Goal: Task Accomplishment & Management: Manage account settings

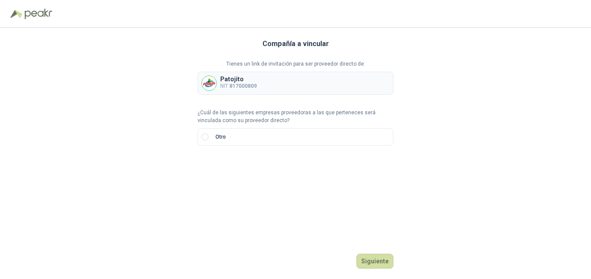
click at [211, 82] on img at bounding box center [209, 83] width 14 height 14
click at [188, 80] on div "Compañía a vincular Tienes un link de invitación para ser proveedor directo de:…" at bounding box center [295, 153] width 591 height 251
click at [193, 83] on div "Compañía a vincular Tienes un link de invitación para ser proveedor directo de:…" at bounding box center [295, 153] width 591 height 251
click at [375, 261] on button "Siguiente" at bounding box center [374, 261] width 37 height 15
click at [224, 83] on p "NIT 817000809" at bounding box center [238, 86] width 37 height 8
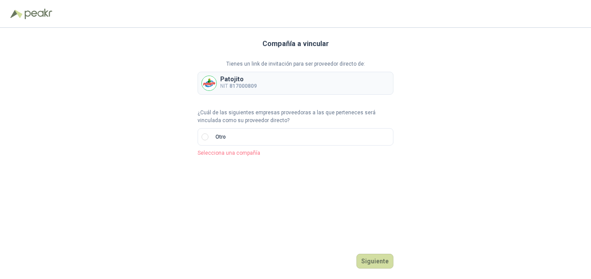
click at [246, 154] on p "Selecciona una compañía" at bounding box center [296, 153] width 196 height 8
click at [245, 139] on label "Otro" at bounding box center [296, 136] width 196 height 17
click at [188, 81] on div "Compañía a vincular Tienes un link de invitación para ser proveedor directo de:…" at bounding box center [295, 153] width 591 height 251
click at [248, 82] on p "NIT 817000809" at bounding box center [238, 86] width 37 height 8
drag, startPoint x: 248, startPoint y: 82, endPoint x: 341, endPoint y: 94, distance: 93.8
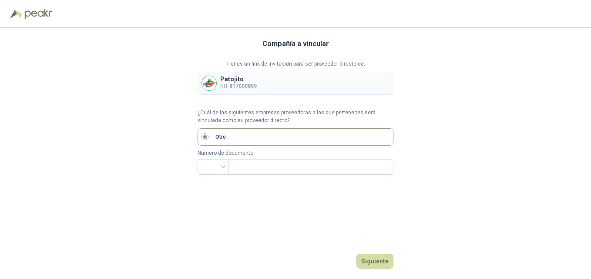
click at [341, 94] on div "Patojito NIT 817000809" at bounding box center [296, 83] width 196 height 23
click at [207, 87] on img at bounding box center [209, 83] width 14 height 14
click at [188, 84] on div "Compañía a vincular Tienes un link de invitación para ser proveedor directo de:…" at bounding box center [295, 153] width 591 height 251
click at [372, 259] on button "Siguiente" at bounding box center [374, 261] width 37 height 15
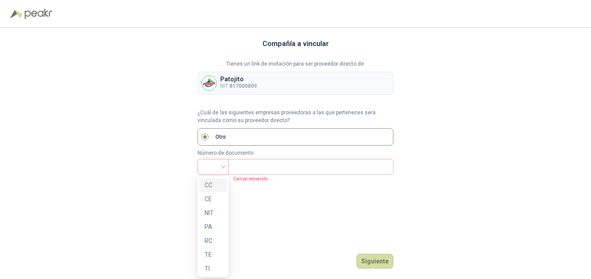
click at [224, 164] on div at bounding box center [213, 167] width 31 height 16
click at [210, 212] on div "NIT" at bounding box center [212, 213] width 17 height 10
click at [262, 166] on input "text" at bounding box center [309, 167] width 153 height 15
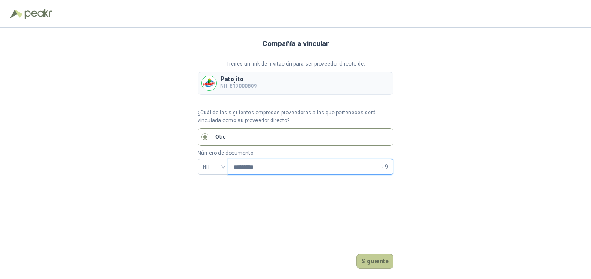
type input "*********"
click at [384, 258] on button "Siguiente" at bounding box center [374, 261] width 37 height 15
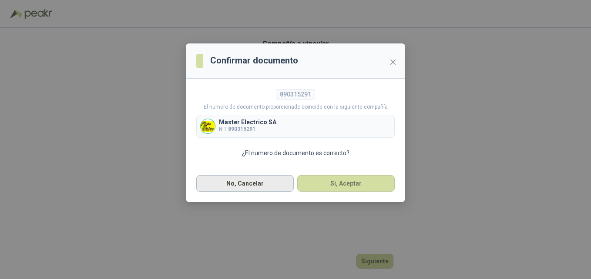
click at [247, 184] on button "No, Cancelar" at bounding box center [244, 183] width 97 height 17
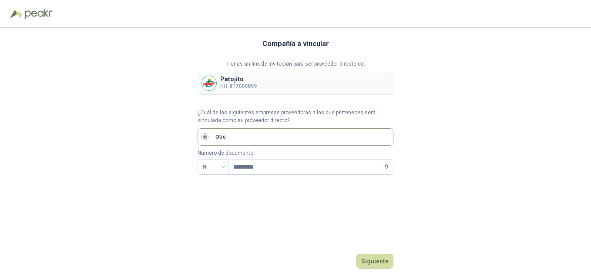
click at [226, 81] on div "Patojito NIT 817000809" at bounding box center [238, 83] width 37 height 14
click at [375, 260] on button "Siguiente" at bounding box center [374, 261] width 37 height 15
click at [241, 161] on div "Compañía a vincular Tienes un link de invitación para ser proveedor directo de:…" at bounding box center [296, 153] width 196 height 251
click at [234, 153] on p "Selecciona una compañía" at bounding box center [296, 153] width 196 height 8
click at [199, 164] on div "Compañía a vincular Tienes un link de invitación para ser proveedor directo de:…" at bounding box center [296, 153] width 196 height 251
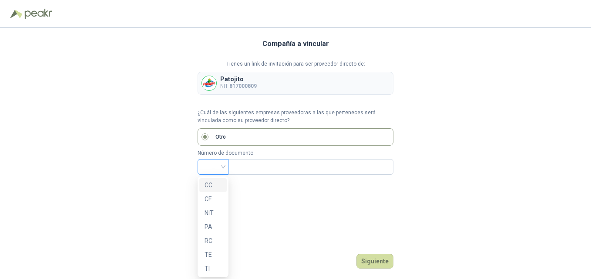
click at [218, 174] on span at bounding box center [213, 167] width 20 height 15
click at [220, 211] on div "NIT" at bounding box center [212, 213] width 17 height 10
click at [257, 165] on input "text" at bounding box center [309, 167] width 153 height 15
click at [382, 261] on button "Siguiente" at bounding box center [374, 261] width 37 height 15
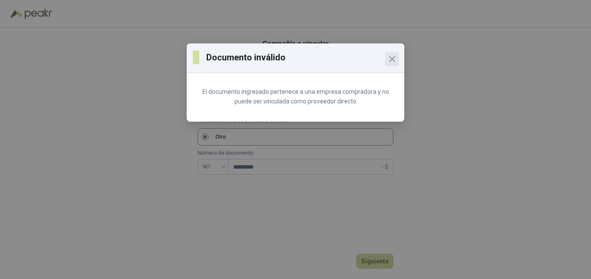
click at [393, 57] on icon "Close" at bounding box center [392, 59] width 10 height 10
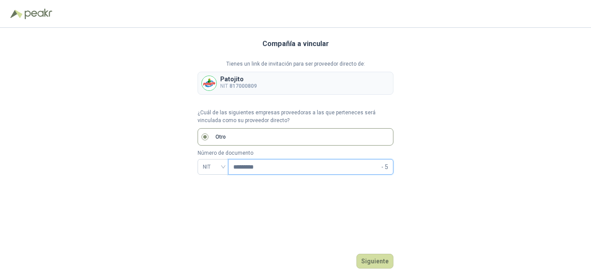
drag, startPoint x: 281, startPoint y: 169, endPoint x: 192, endPoint y: 169, distance: 88.8
click at [192, 169] on div "Compañía a vincular Tienes un link de invitación para ser proveedor directo de:…" at bounding box center [295, 153] width 591 height 251
type input "*********"
click at [372, 263] on button "Siguiente" at bounding box center [374, 261] width 37 height 15
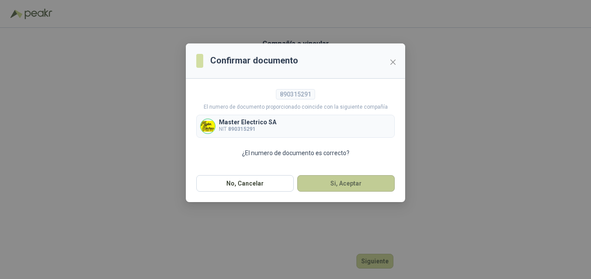
click at [342, 183] on button "Si, Aceptar" at bounding box center [345, 183] width 97 height 17
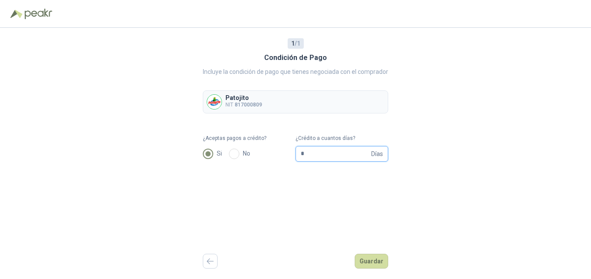
drag, startPoint x: 326, startPoint y: 151, endPoint x: 280, endPoint y: 157, distance: 46.5
click at [280, 157] on form "¿Aceptas pagos a crédito? Si No ¿Crédito a cuantos días? * Días" at bounding box center [295, 147] width 185 height 27
type input "**"
click at [372, 259] on button "Guardar" at bounding box center [371, 261] width 33 height 15
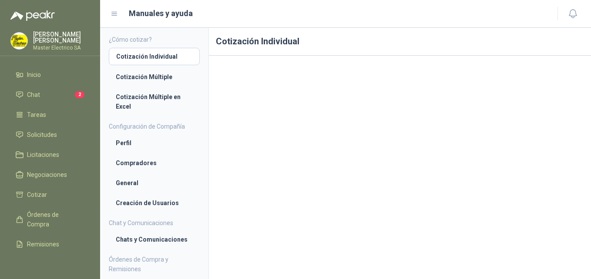
click at [406, 31] on h1 "Cotización Individual" at bounding box center [400, 42] width 382 height 28
click at [37, 72] on span "Inicio" at bounding box center [34, 75] width 14 height 10
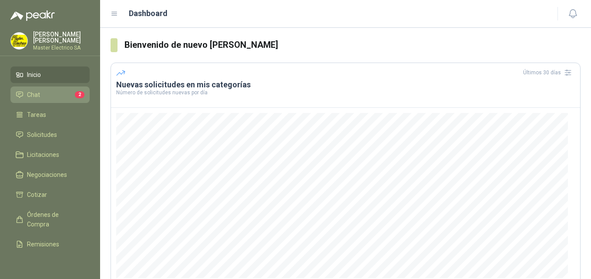
click at [33, 90] on span "Chat" at bounding box center [33, 95] width 13 height 10
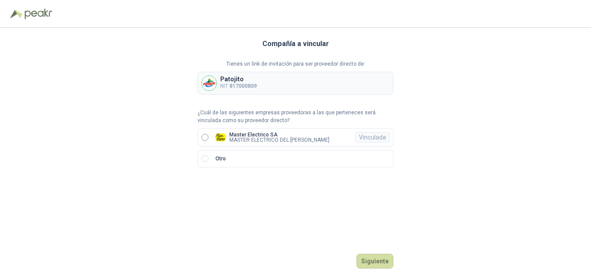
click at [234, 137] on p "MASTER ELECTRICO DEL VALLE S.A." at bounding box center [279, 139] width 100 height 5
click at [379, 261] on button "Ingresar" at bounding box center [376, 261] width 34 height 15
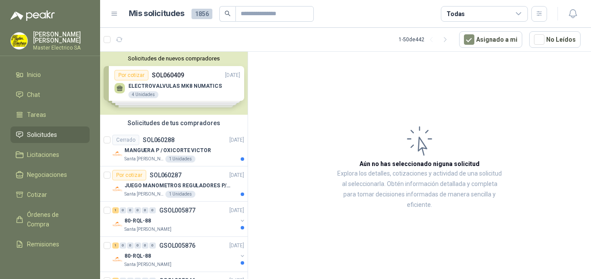
click at [37, 131] on span "Solicitudes" at bounding box center [42, 135] width 30 height 10
click at [40, 115] on span "Tareas" at bounding box center [36, 115] width 19 height 10
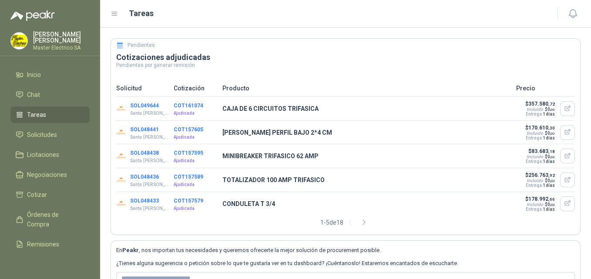
click at [40, 40] on div "ILDA RUTH PADILLA Master Electrico SA" at bounding box center [61, 40] width 57 height 19
click at [318, 60] on h3 "Cotizaciones adjudicadas" at bounding box center [345, 57] width 459 height 10
click at [41, 74] on span "Inicio" at bounding box center [34, 75] width 14 height 10
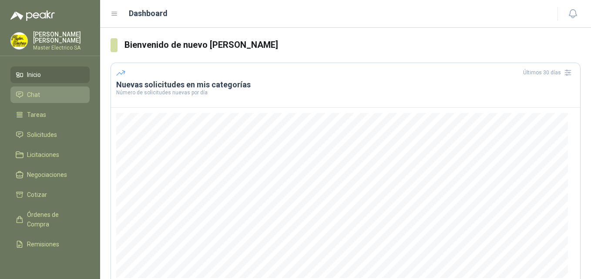
click at [38, 90] on span "Chat" at bounding box center [33, 95] width 13 height 10
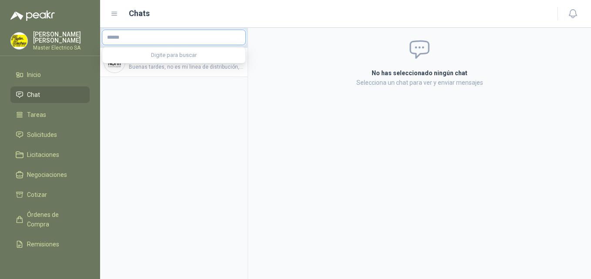
click at [161, 37] on input "text" at bounding box center [173, 37] width 143 height 15
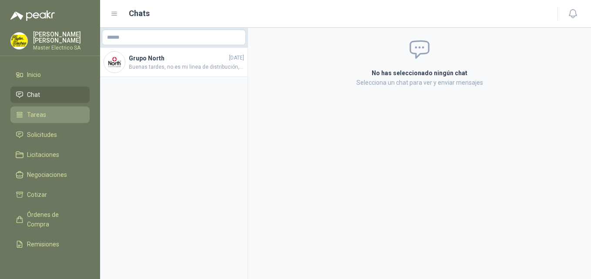
click at [41, 110] on span "Tareas" at bounding box center [36, 115] width 19 height 10
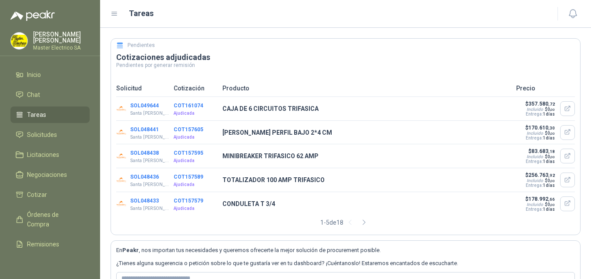
scroll to position [65, 0]
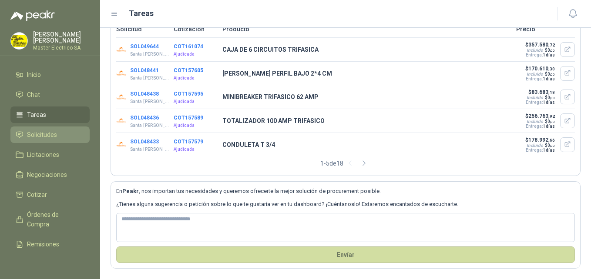
click at [35, 130] on span "Solicitudes" at bounding box center [42, 135] width 30 height 10
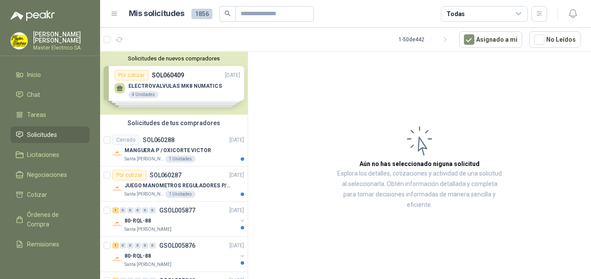
click at [153, 74] on div "Solicitudes de nuevos compradores Por cotizar SOL060409 06/10/25 ELECTROVALVULA…" at bounding box center [173, 83] width 147 height 63
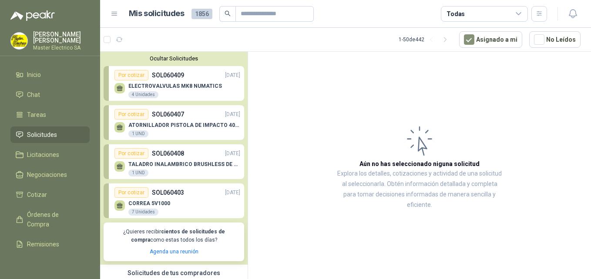
click at [176, 160] on div "TALADRO INALAMBRICO BRUSHLESS DE 1/2" DEWALT 1 UND" at bounding box center [177, 168] width 126 height 18
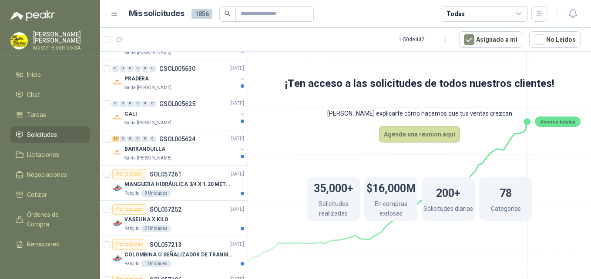
scroll to position [827, 0]
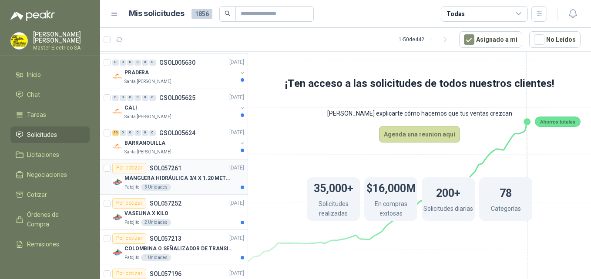
click at [180, 180] on p "MANGUERA HIDRÁULICA 3/4 X 1.20 METROS DE LONGITUD HR-HR-ACOPLADA" at bounding box center [178, 178] width 108 height 8
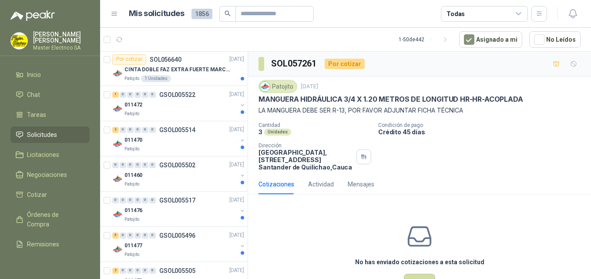
scroll to position [1436, 0]
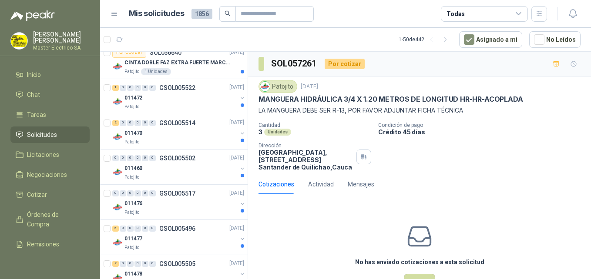
click at [64, 45] on p "Master Electrico SA" at bounding box center [61, 47] width 57 height 5
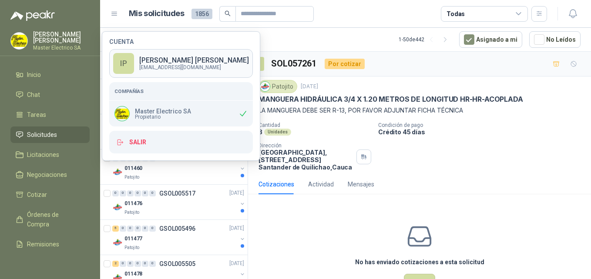
click at [160, 59] on p "ILDA RUTH PADILLA" at bounding box center [194, 60] width 110 height 7
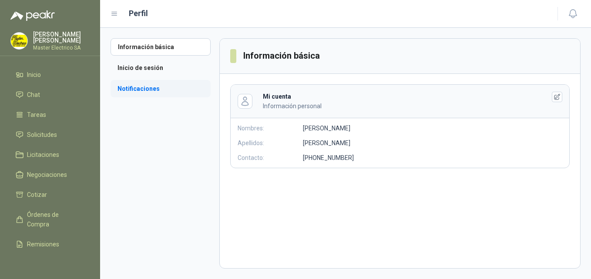
click at [144, 87] on li "Notificaciones" at bounding box center [161, 88] width 100 height 17
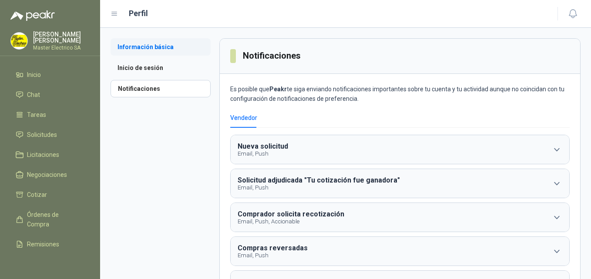
click at [136, 43] on li "Información básica" at bounding box center [161, 46] width 100 height 17
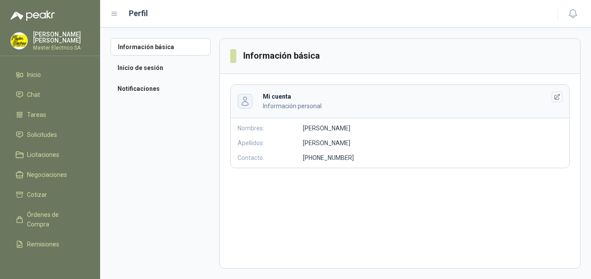
click at [243, 99] on icon "button" at bounding box center [245, 101] width 10 height 10
click at [129, 65] on li "Inicio de sesión" at bounding box center [161, 67] width 100 height 17
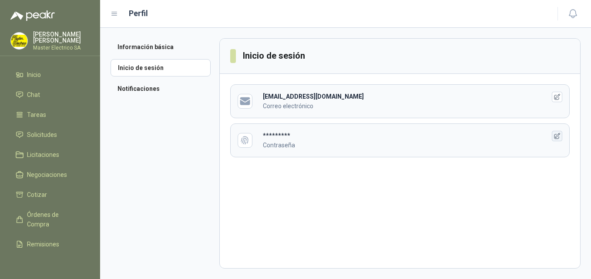
click at [557, 136] on icon "button" at bounding box center [556, 136] width 7 height 7
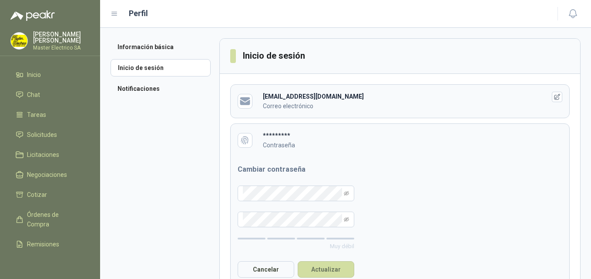
click at [557, 136] on header "********* Contraseña" at bounding box center [400, 140] width 338 height 33
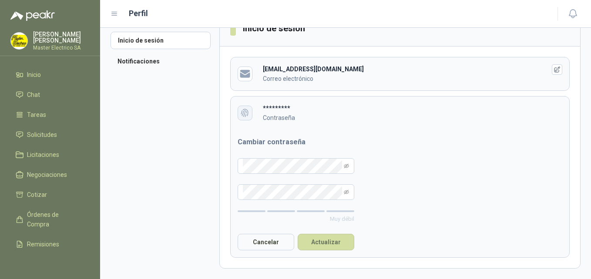
click at [246, 114] on icon "button" at bounding box center [244, 112] width 7 height 7
click at [263, 245] on button "Cancelar" at bounding box center [266, 242] width 57 height 17
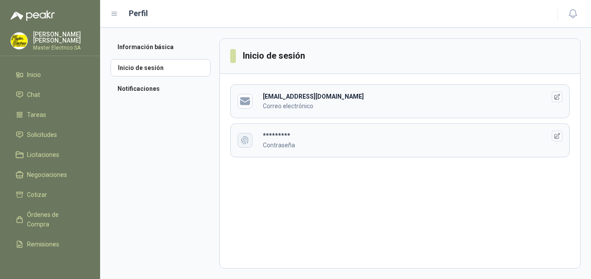
click at [248, 139] on icon "button" at bounding box center [245, 140] width 10 height 10
drag, startPoint x: 264, startPoint y: 96, endPoint x: 364, endPoint y: 96, distance: 100.1
click at [364, 96] on div "cartera@masterelectrico.com Correo electrónico" at bounding box center [397, 101] width 269 height 19
